Goal: Task Accomplishment & Management: Manage account settings

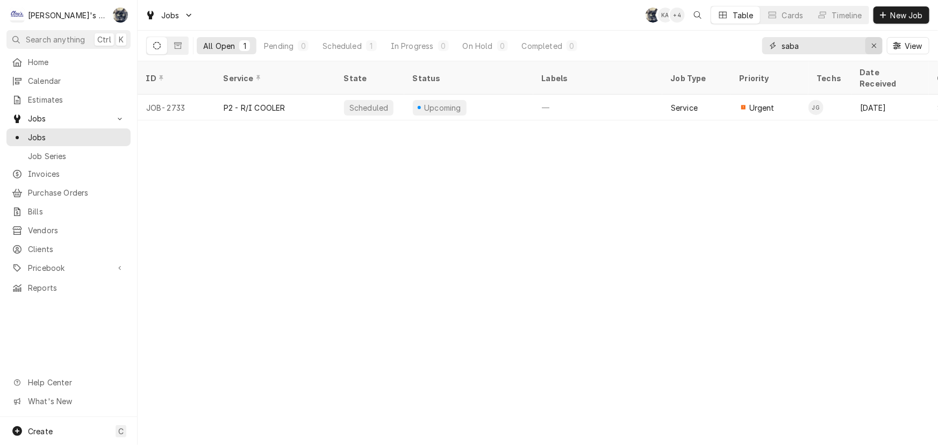
click at [875, 42] on icon "Erase input" at bounding box center [874, 46] width 6 height 8
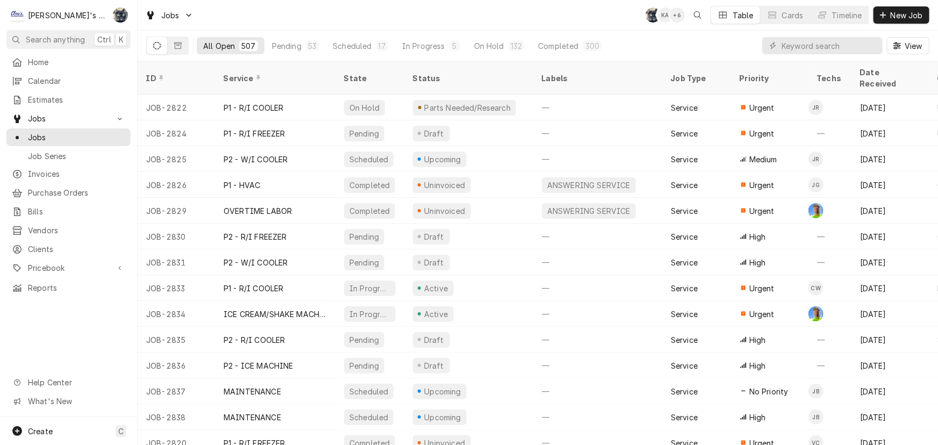
click at [222, 16] on div "Jobs SB KA + 6 Table Cards Timeline New Job" at bounding box center [538, 15] width 800 height 30
click at [414, 43] on div "In Progress" at bounding box center [423, 45] width 43 height 11
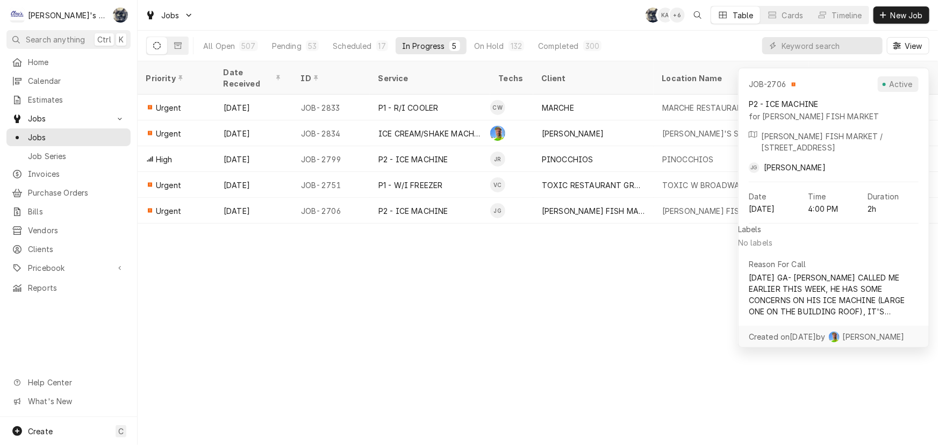
click at [552, 310] on div "Priority Date Received ID Service Techs Client Location Name Location Address S…" at bounding box center [538, 253] width 800 height 384
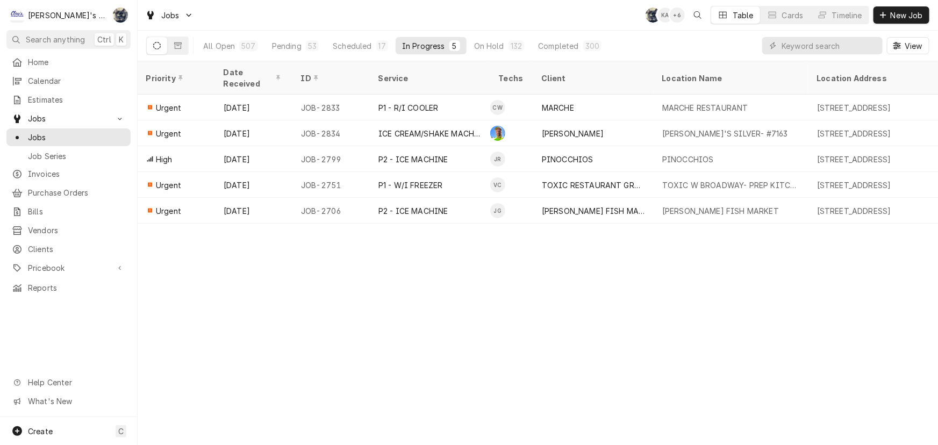
click at [487, 16] on div "Jobs SB KA + 6 Table Cards Timeline New Job" at bounding box center [538, 15] width 800 height 30
click at [291, 48] on div "Pending" at bounding box center [287, 45] width 30 height 11
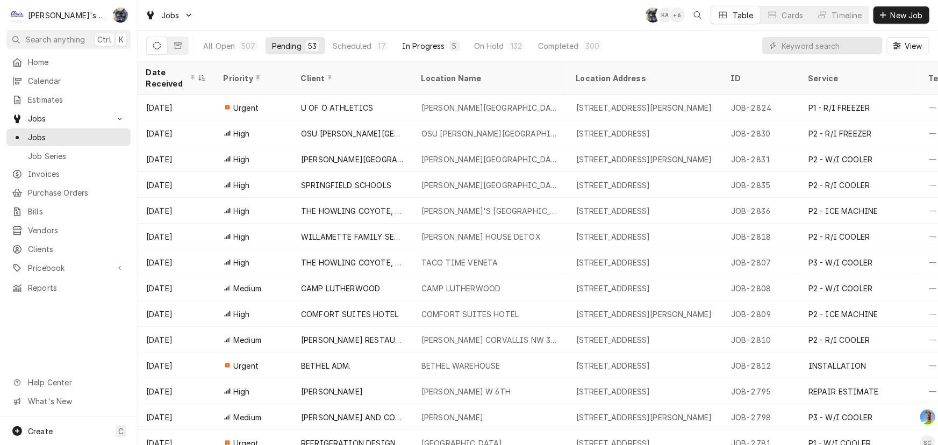
click at [406, 44] on div "In Progress" at bounding box center [423, 45] width 43 height 11
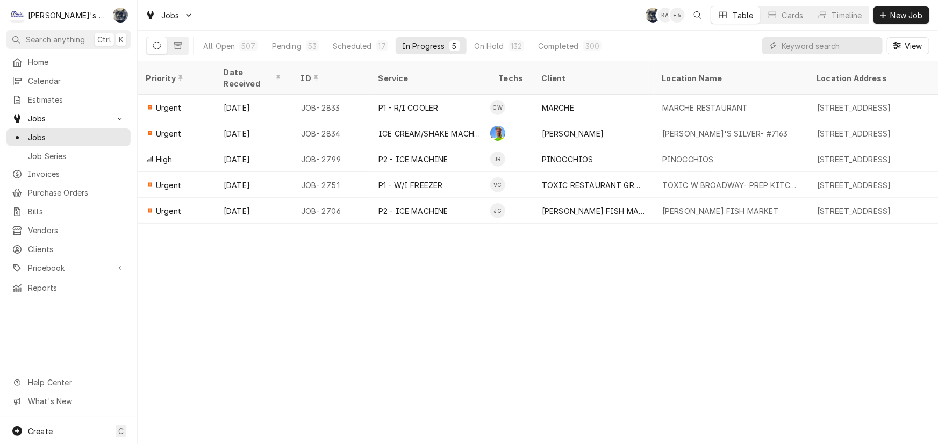
click at [405, 26] on div "Jobs SB KA + 6 Table Cards Timeline New Job" at bounding box center [538, 15] width 800 height 30
click at [300, 297] on html "C Clay's Refrigeration SB Search anything Ctrl K Home Calendar Estimates Jobs J…" at bounding box center [469, 222] width 938 height 445
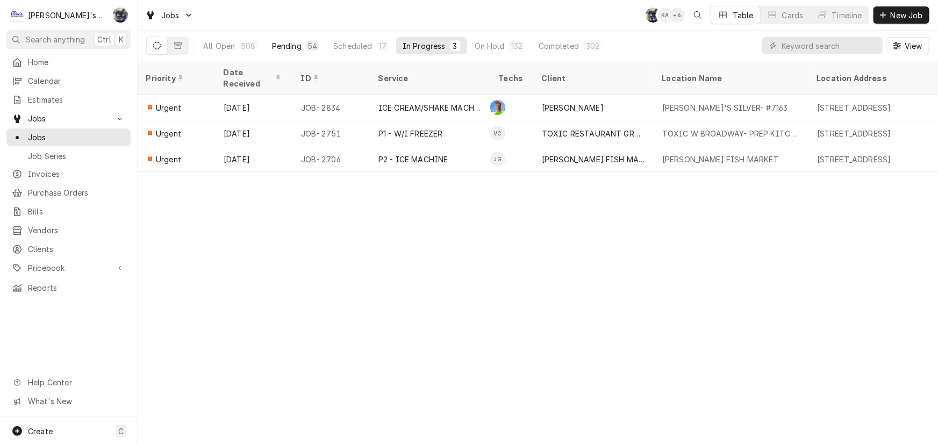
click at [290, 47] on div "Pending" at bounding box center [287, 45] width 30 height 11
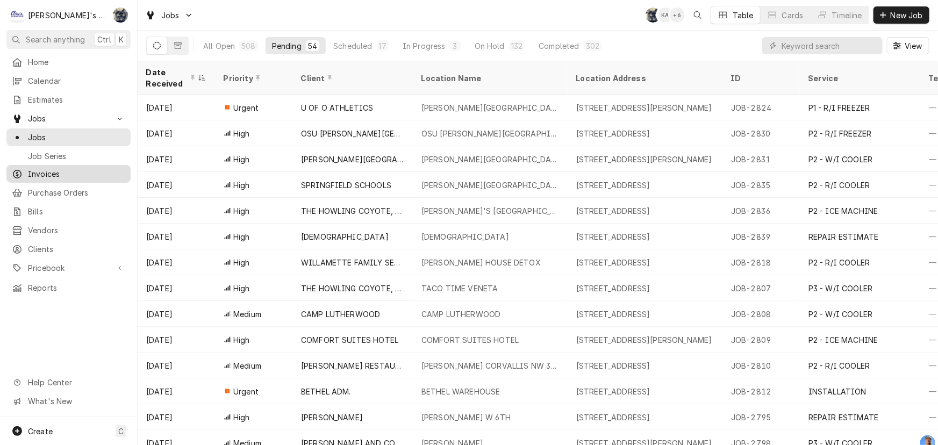
click at [74, 168] on span "Invoices" at bounding box center [76, 173] width 97 height 11
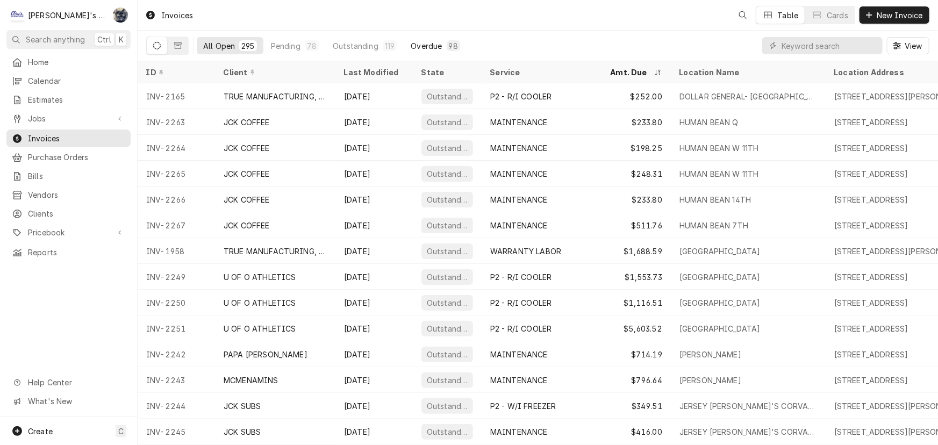
click at [411, 40] on div "Overdue" at bounding box center [426, 45] width 31 height 11
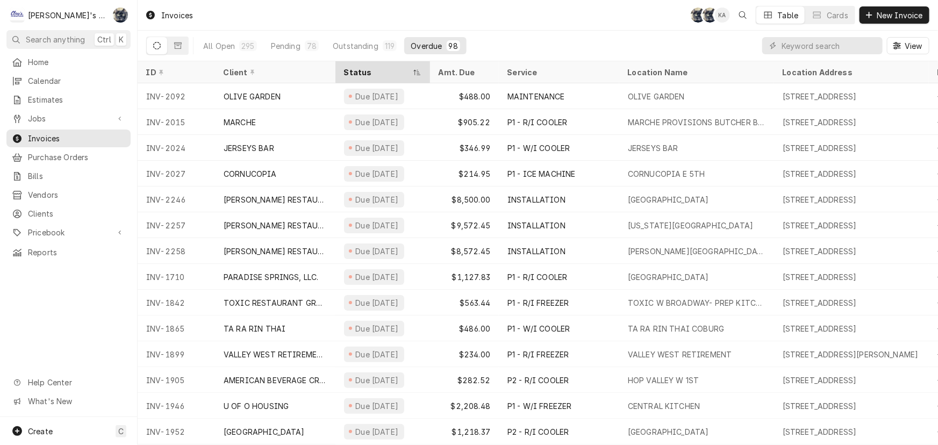
click at [362, 72] on div "Status" at bounding box center [377, 72] width 67 height 11
click at [357, 72] on div "Status" at bounding box center [377, 72] width 67 height 11
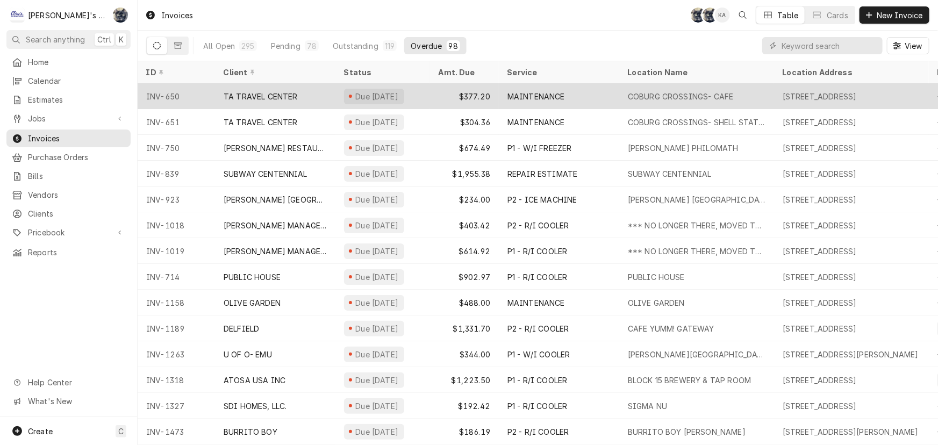
click at [393, 91] on div "Due [DATE]" at bounding box center [377, 96] width 46 height 11
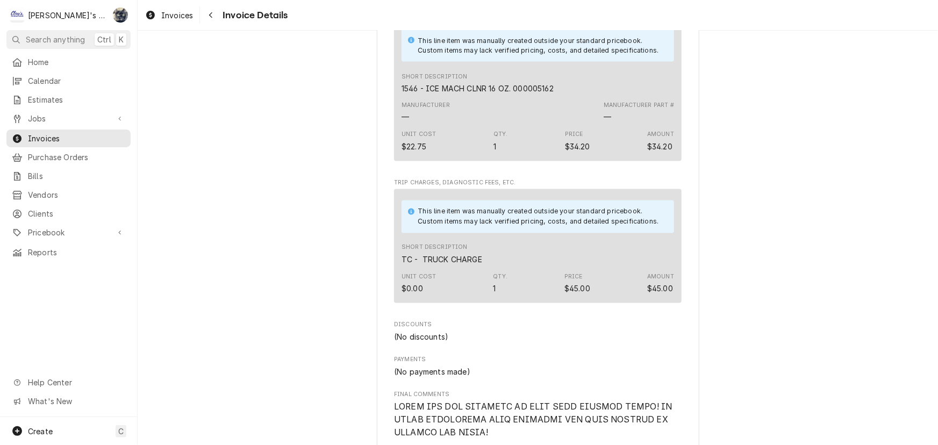
scroll to position [1270, 0]
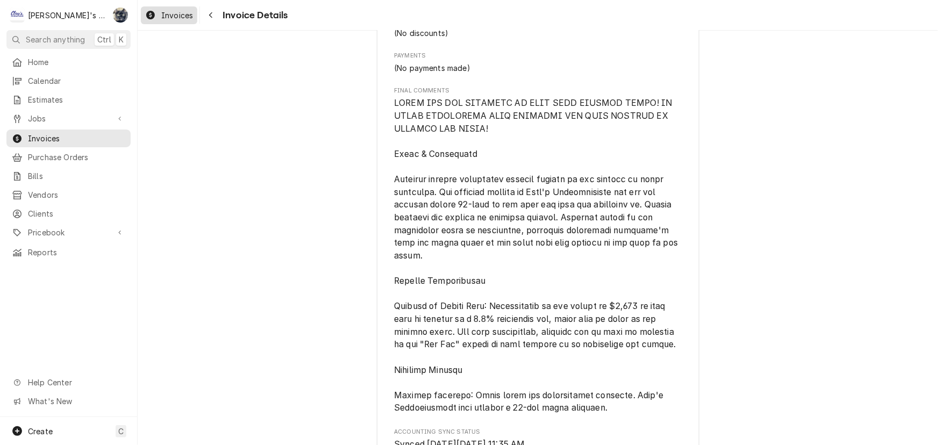
click at [165, 17] on span "Invoices" at bounding box center [177, 15] width 32 height 11
